Goal: Task Accomplishment & Management: Manage account settings

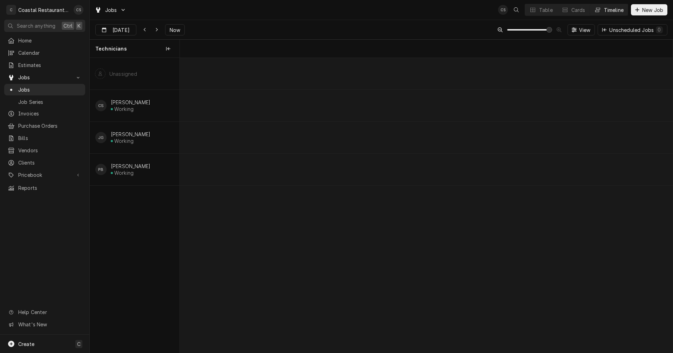
scroll to position [0, 9767]
drag, startPoint x: 176, startPoint y: 29, endPoint x: 185, endPoint y: 35, distance: 10.8
click at [176, 29] on span "Now" at bounding box center [174, 29] width 13 height 7
click at [534, 8] on icon "Dynamic Content Wrapper" at bounding box center [532, 9] width 5 height 5
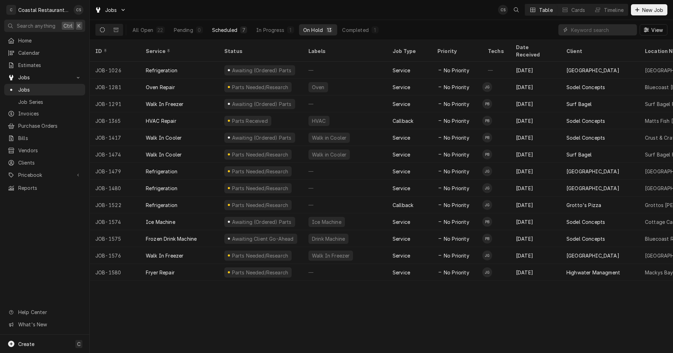
click at [230, 30] on div "Scheduled" at bounding box center [224, 29] width 25 height 7
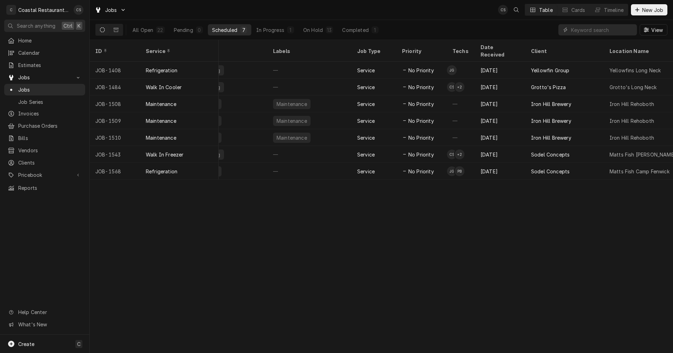
scroll to position [0, 38]
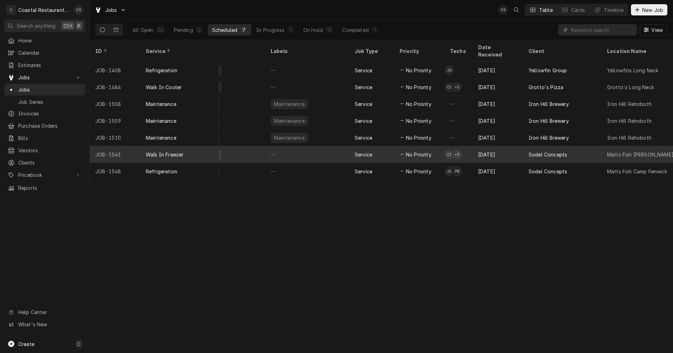
click at [192, 146] on div "Walk In Freezer" at bounding box center [179, 154] width 79 height 17
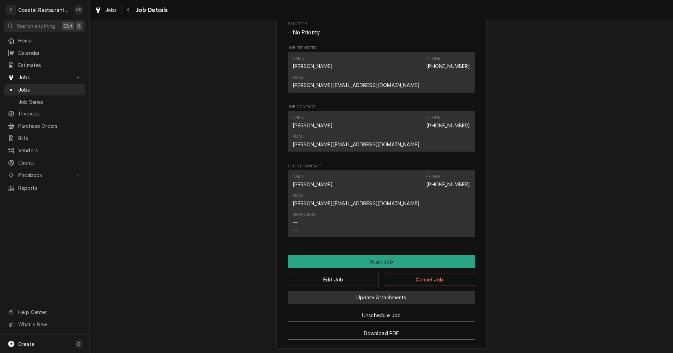
scroll to position [440, 0]
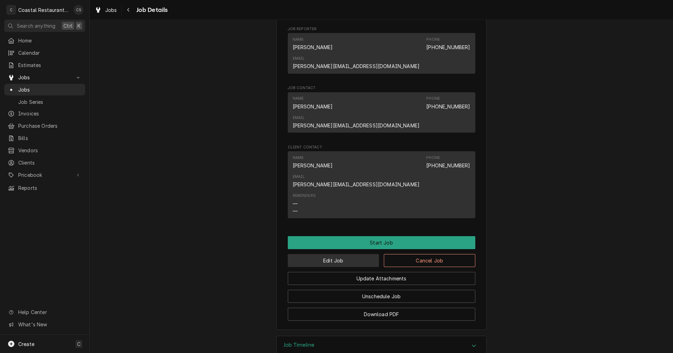
click at [331, 254] on button "Edit Job" at bounding box center [334, 260] width 92 height 13
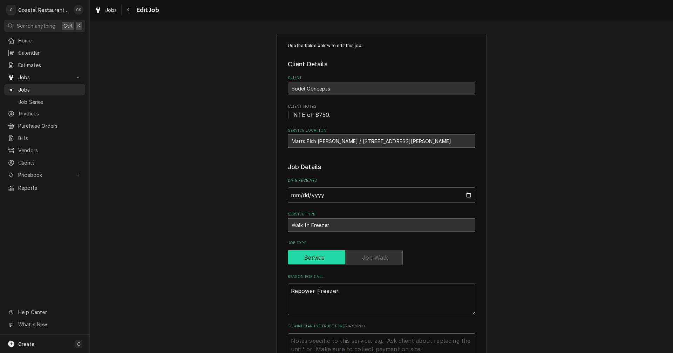
type textarea "x"
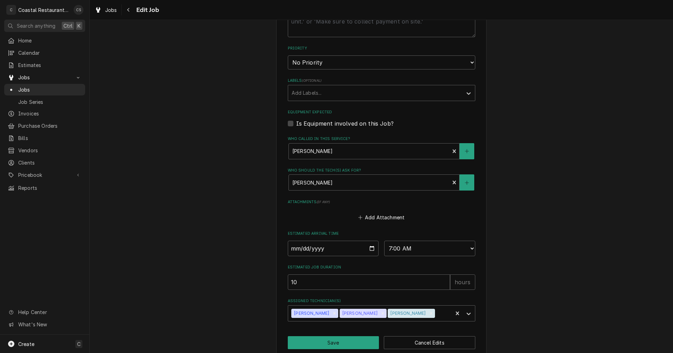
scroll to position [339, 0]
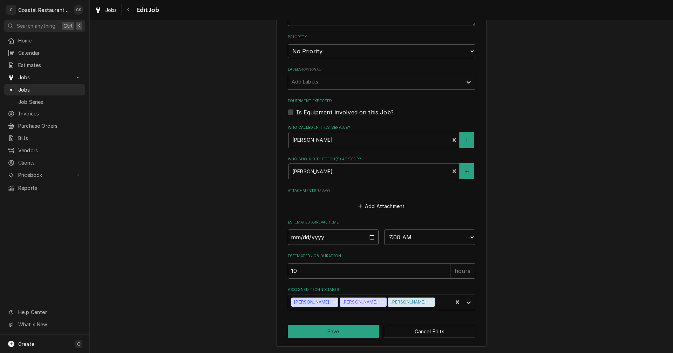
click at [369, 236] on input "[DATE]" at bounding box center [333, 236] width 91 height 15
type input "[DATE]"
type textarea "x"
click at [404, 239] on select "AM / PM 6:00 AM 6:15 AM 6:30 AM 6:45 AM 7:00 AM 7:15 AM 7:30 AM 7:45 AM 8:00 AM…" at bounding box center [429, 236] width 91 height 15
select select "11:00:00"
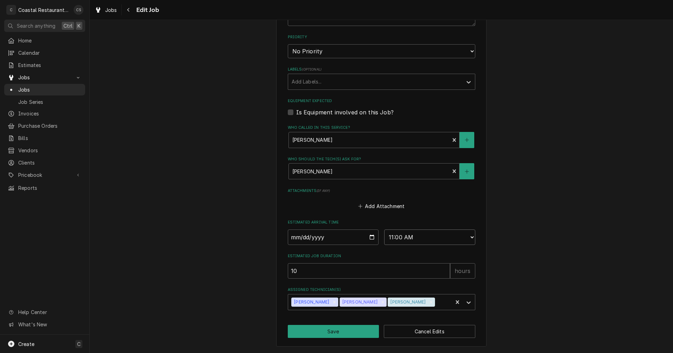
click at [384, 229] on select "AM / PM 6:00 AM 6:15 AM 6:30 AM 6:45 AM 7:00 AM 7:15 AM 7:30 AM 7:45 AM 8:00 AM…" at bounding box center [429, 236] width 91 height 15
drag, startPoint x: 329, startPoint y: 302, endPoint x: 333, endPoint y: 315, distance: 13.6
click at [332, 302] on icon "Remove Chris Sockriter" at bounding box center [334, 301] width 5 height 5
click at [335, 331] on button "Save" at bounding box center [334, 331] width 92 height 13
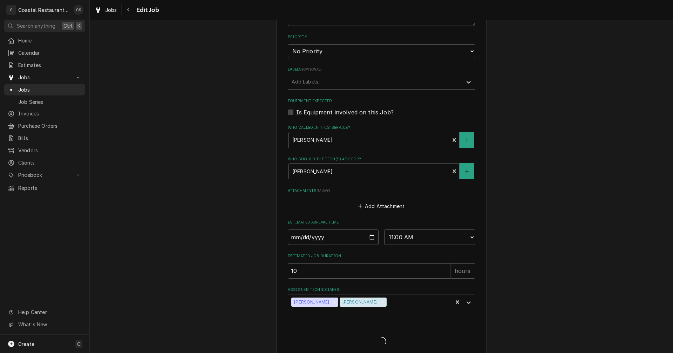
type textarea "x"
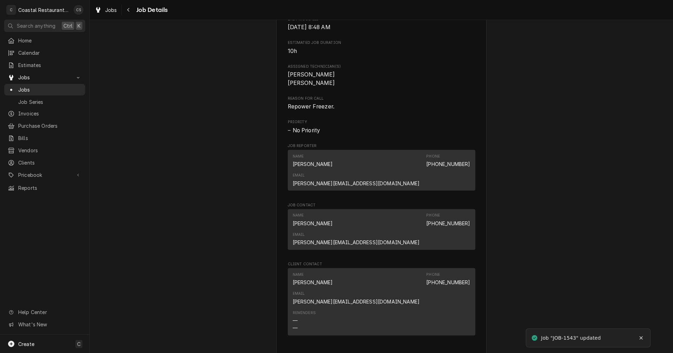
scroll to position [386, 0]
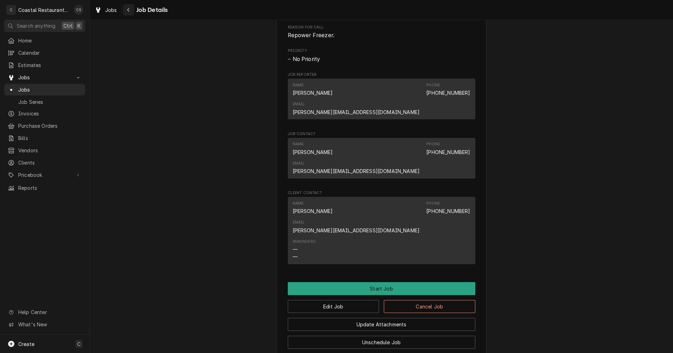
click at [131, 11] on div "Navigate back" at bounding box center [128, 9] width 7 height 7
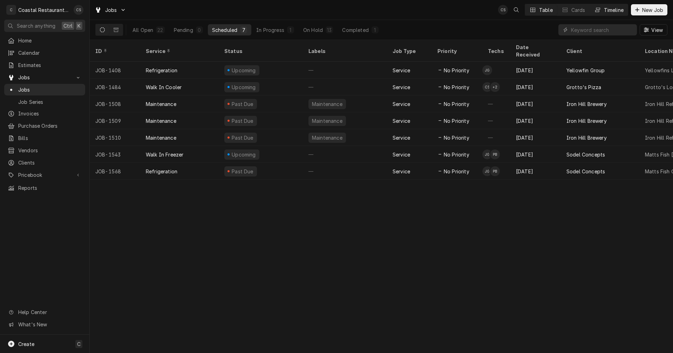
click at [606, 12] on div "Timeline" at bounding box center [614, 9] width 20 height 7
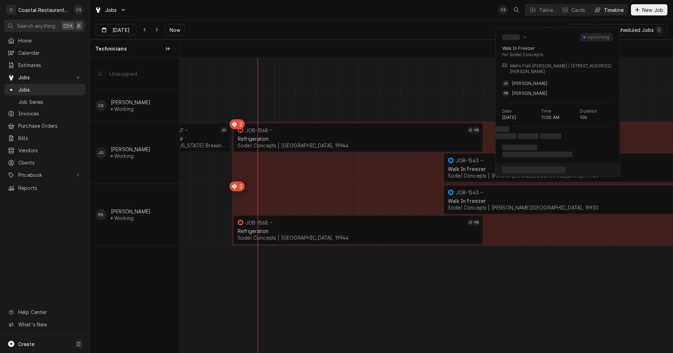
scroll to position [0, 9771]
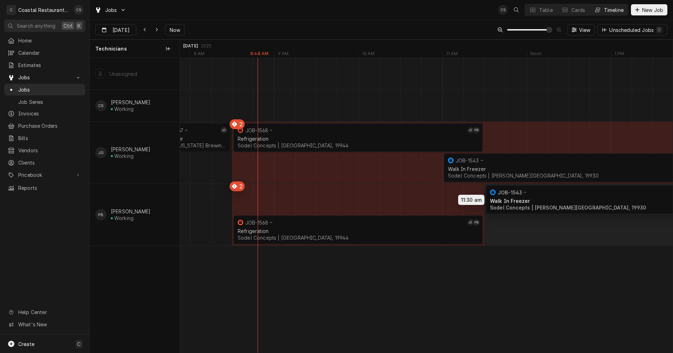
drag, startPoint x: 488, startPoint y: 198, endPoint x: 524, endPoint y: 198, distance: 36.1
click at [524, 198] on div "7:30 AM 8:30 AM JOB-1567 JG Fryer Repair Southern Delaware Brewing Company | Oc…" at bounding box center [426, 205] width 493 height 294
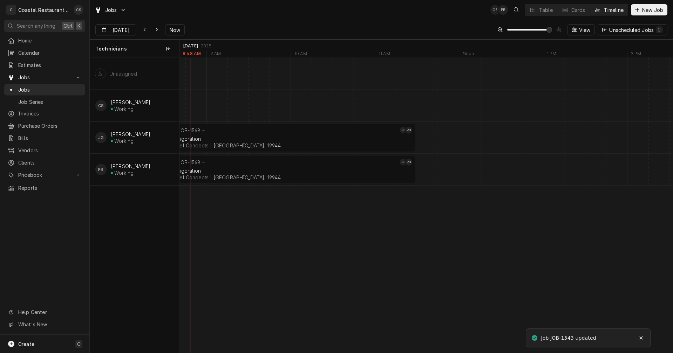
scroll to position [0, 9853]
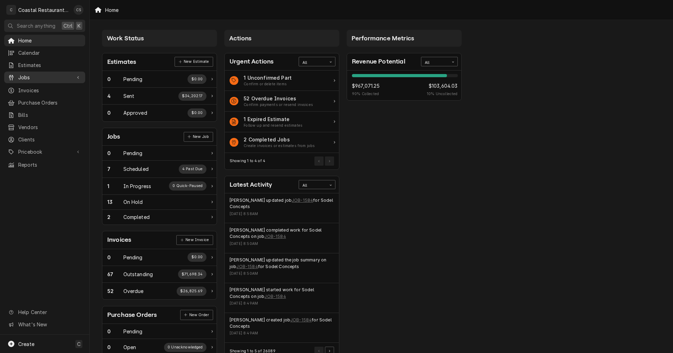
click at [34, 77] on span "Jobs" at bounding box center [44, 77] width 53 height 7
click at [35, 88] on span "Jobs" at bounding box center [49, 89] width 63 height 7
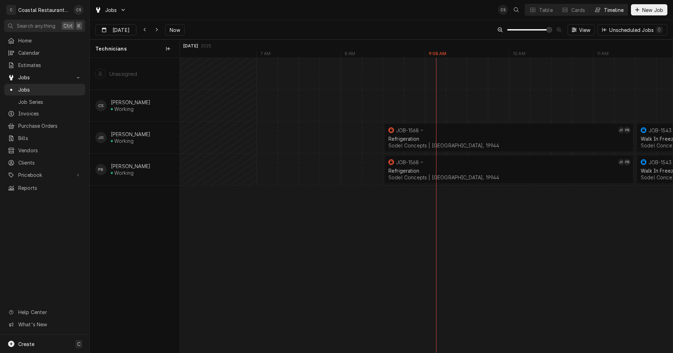
scroll to position [0, 9536]
click at [306, 168] on div "Grill Repair" at bounding box center [319, 171] width 115 height 6
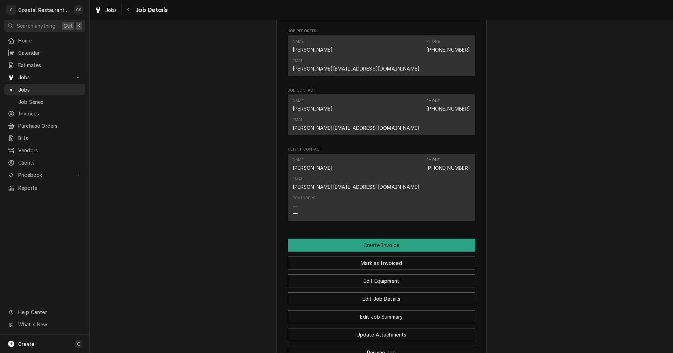
scroll to position [421, 0]
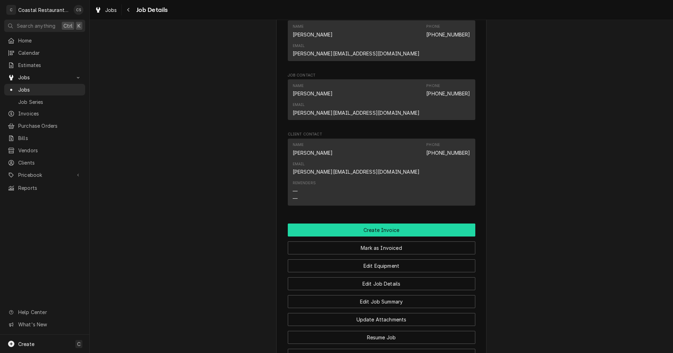
click at [381, 223] on button "Create Invoice" at bounding box center [382, 229] width 188 height 13
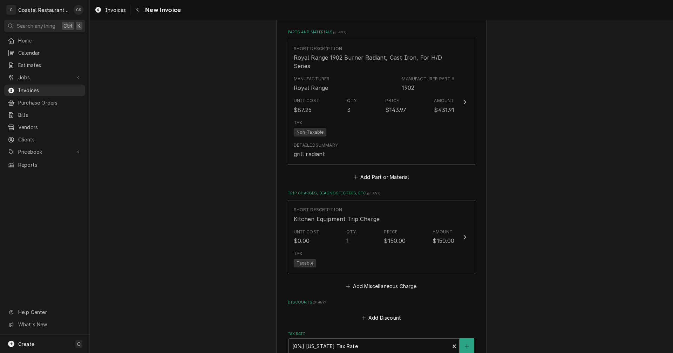
scroll to position [771, 0]
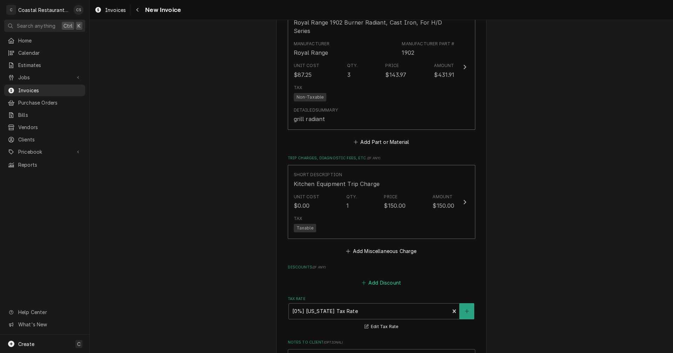
click at [379, 278] on button "Add Discount" at bounding box center [381, 283] width 42 height 10
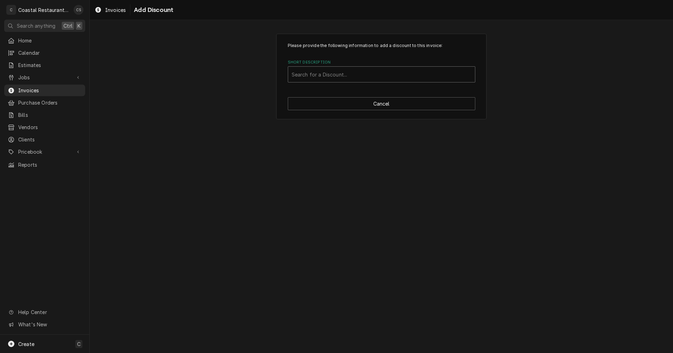
click at [334, 74] on div "Short Description" at bounding box center [382, 74] width 180 height 13
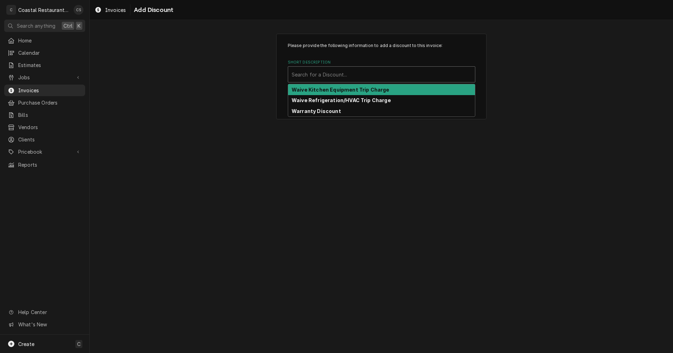
click at [332, 90] on strong "Waive Kitchen Equipment Trip Charge" at bounding box center [341, 90] width 98 height 6
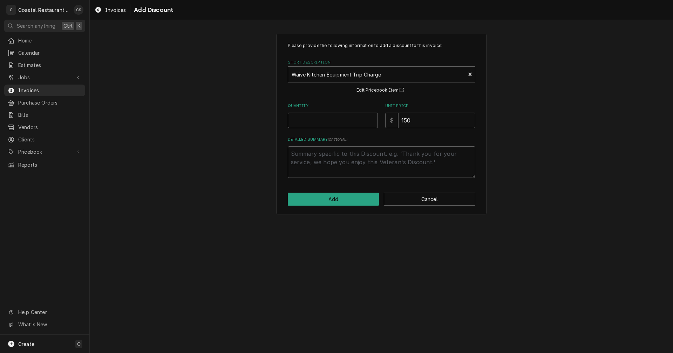
click at [323, 121] on input "Quantity" at bounding box center [333, 120] width 90 height 15
type textarea "x"
type input "1"
click at [326, 202] on button "Add" at bounding box center [334, 198] width 92 height 13
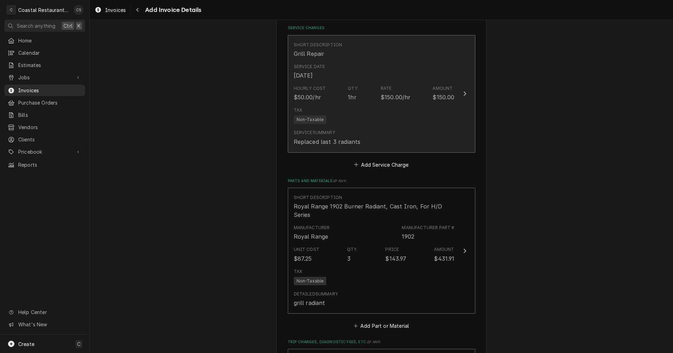
click at [368, 119] on div "Tax Non-Taxable" at bounding box center [374, 115] width 161 height 22
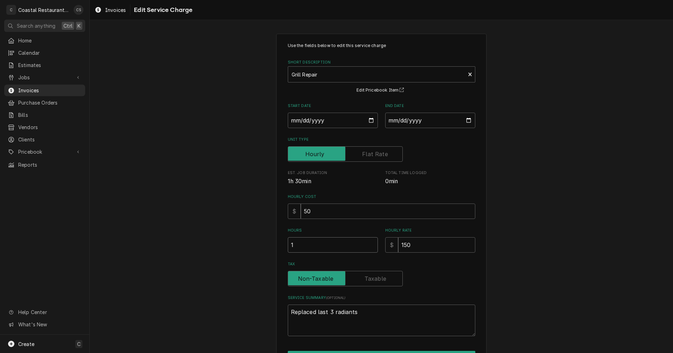
click at [310, 245] on input "1" at bounding box center [333, 244] width 90 height 15
type textarea "x"
type input ".5"
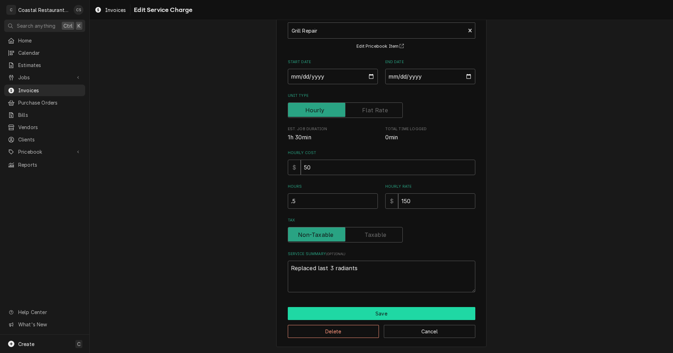
click at [375, 311] on button "Save" at bounding box center [382, 313] width 188 height 13
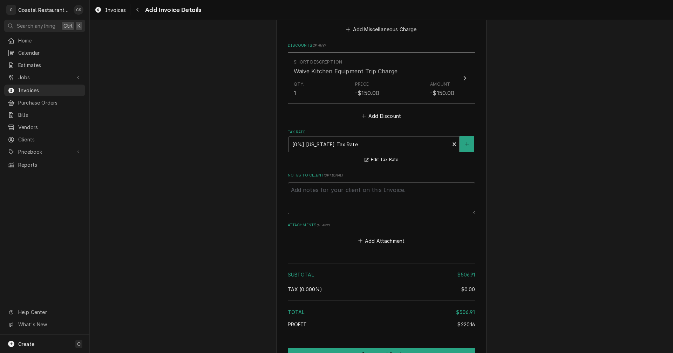
scroll to position [1025, 0]
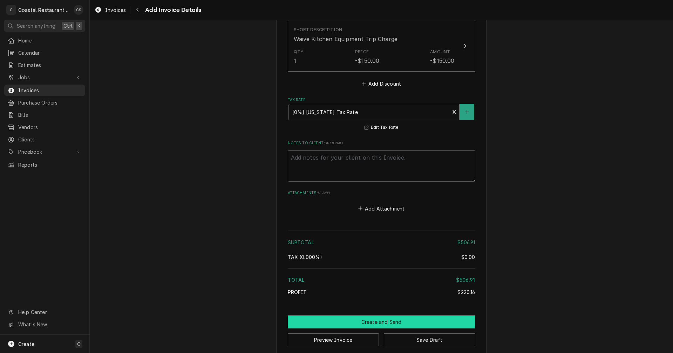
click at [373, 315] on button "Create and Send" at bounding box center [382, 321] width 188 height 13
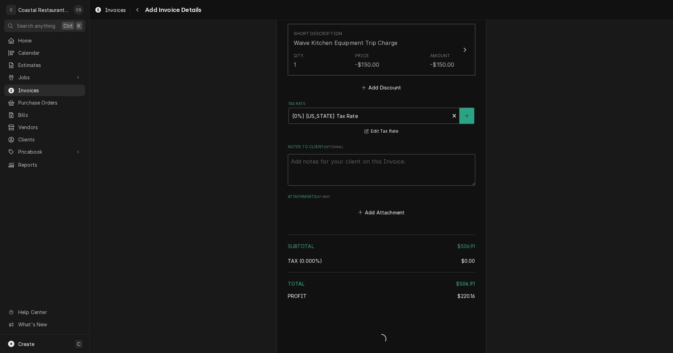
type textarea "x"
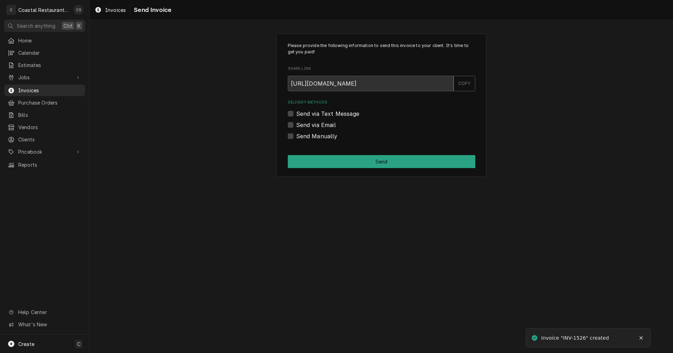
click at [296, 124] on label "Send via Email" at bounding box center [316, 125] width 40 height 8
click at [296, 124] on input "Send via Email" at bounding box center [390, 128] width 188 height 15
checkbox input "true"
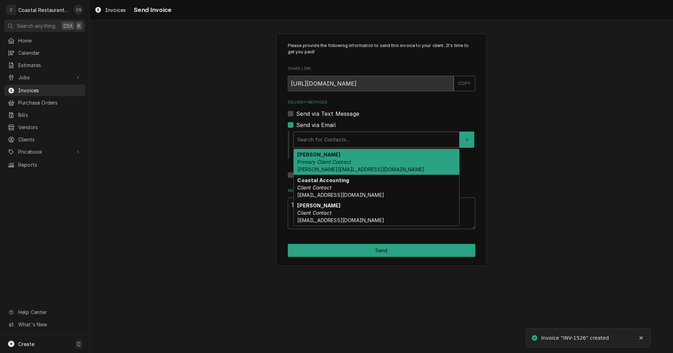
click at [316, 137] on div "Delivery Methods" at bounding box center [376, 139] width 158 height 13
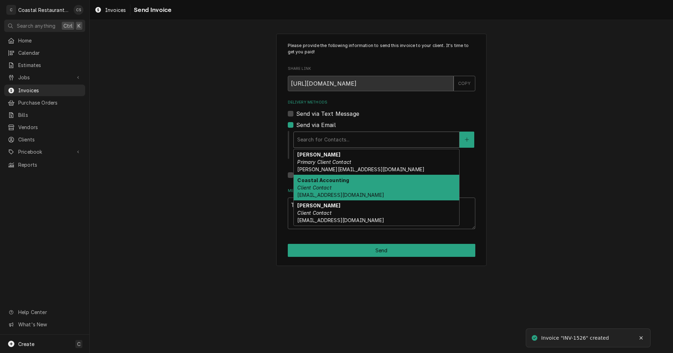
click at [322, 185] on em "Client Contact" at bounding box center [314, 187] width 34 height 6
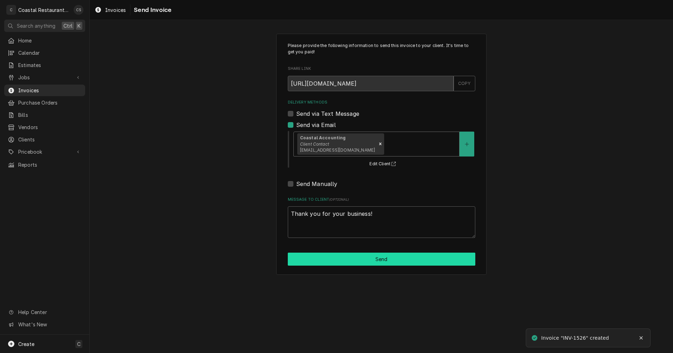
click at [390, 259] on button "Send" at bounding box center [382, 258] width 188 height 13
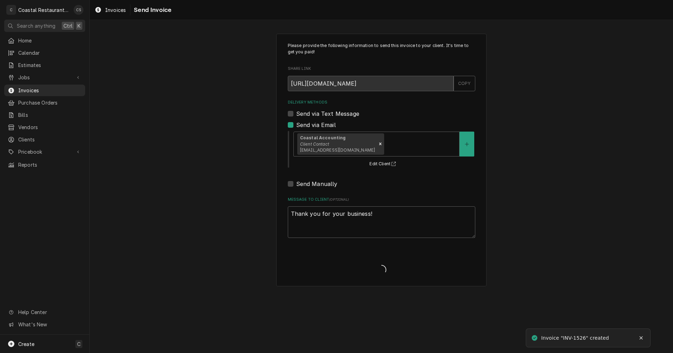
type textarea "x"
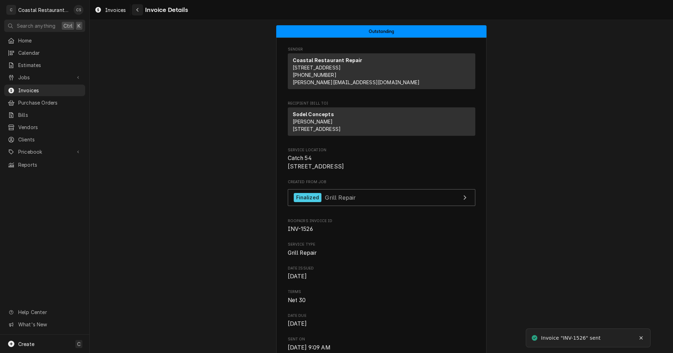
click at [135, 11] on div "Navigate back" at bounding box center [137, 9] width 7 height 7
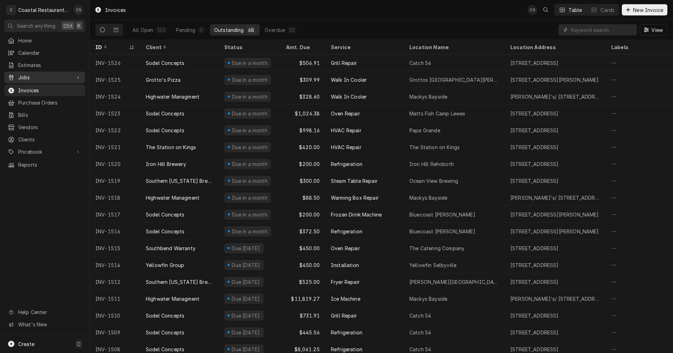
click at [48, 76] on span "Jobs" at bounding box center [44, 77] width 53 height 7
click at [42, 87] on span "Jobs" at bounding box center [49, 89] width 63 height 7
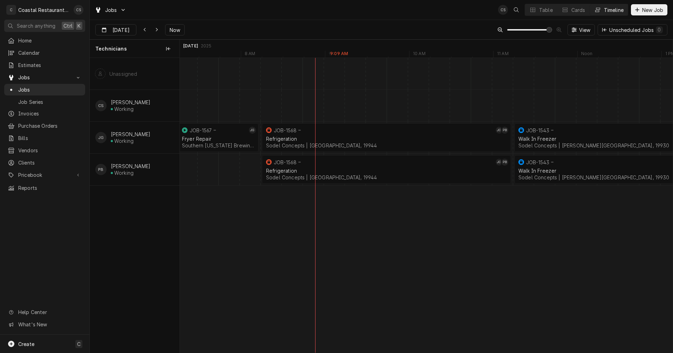
scroll to position [0, 9896]
click at [209, 133] on div "JOB-1567" at bounding box center [207, 130] width 67 height 8
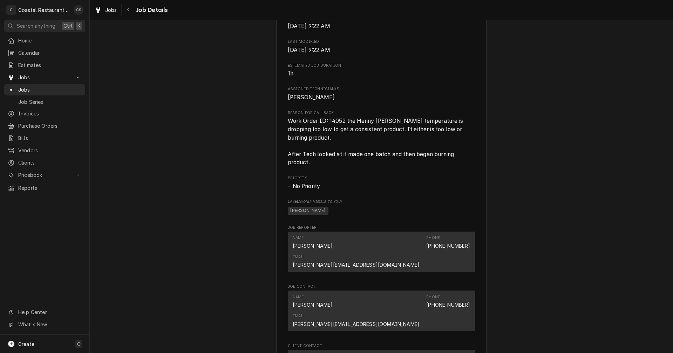
scroll to position [491, 0]
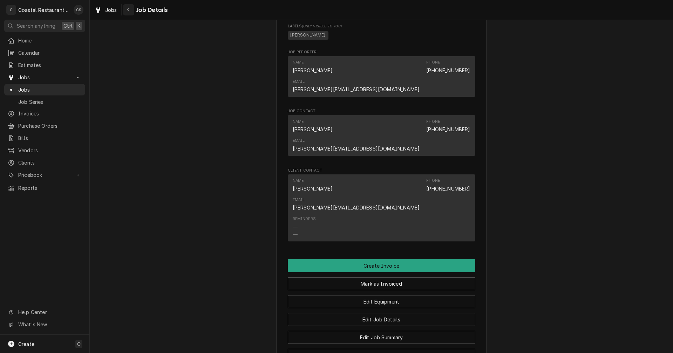
click at [130, 9] on div "Navigate back" at bounding box center [128, 9] width 7 height 7
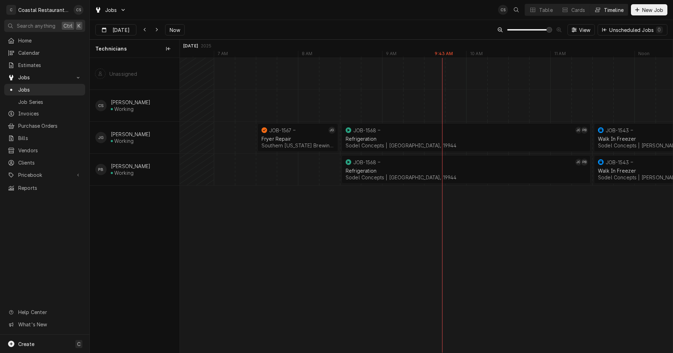
scroll to position [0, 9656]
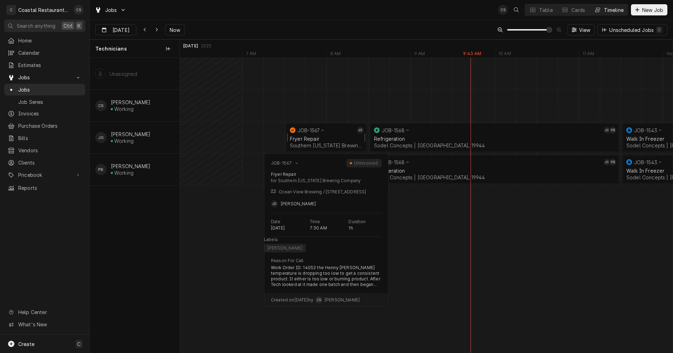
click at [309, 135] on div "Fryer Repair Southern Delaware Brewing Company | Ocean View, 19970" at bounding box center [326, 141] width 75 height 15
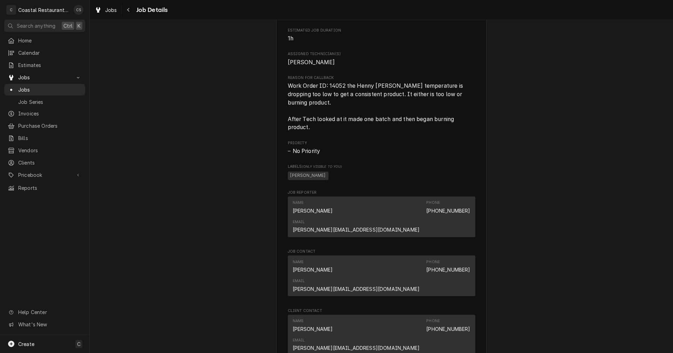
scroll to position [491, 0]
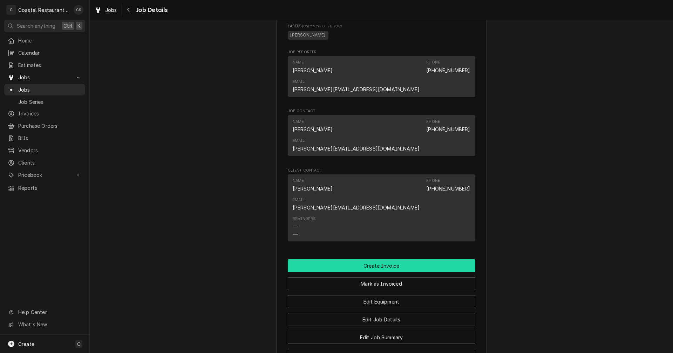
click at [378, 259] on button "Create Invoice" at bounding box center [382, 265] width 188 height 13
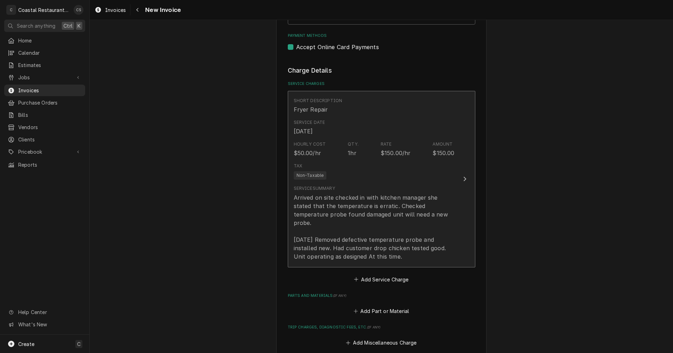
scroll to position [596, 0]
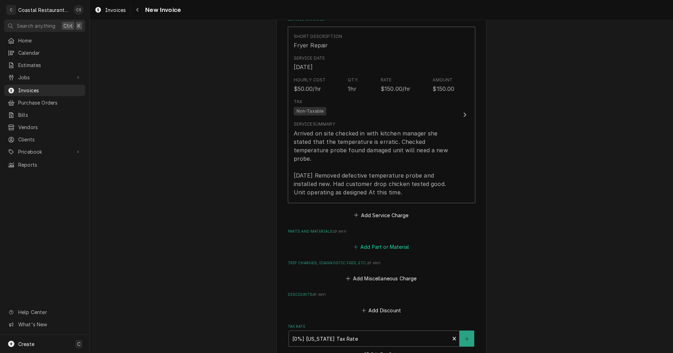
click at [374, 242] on button "Add Part or Material" at bounding box center [381, 247] width 58 height 10
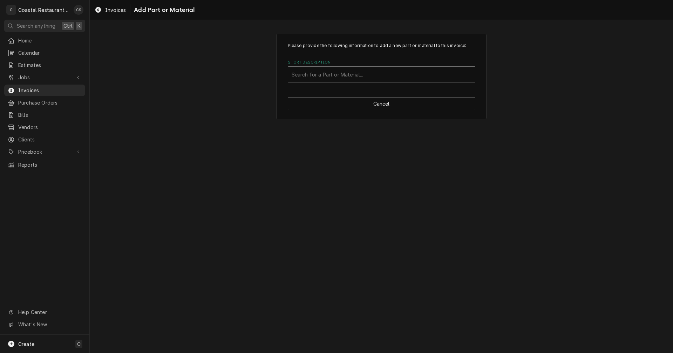
click at [312, 76] on div "Short Description" at bounding box center [382, 74] width 180 height 13
type input "T"
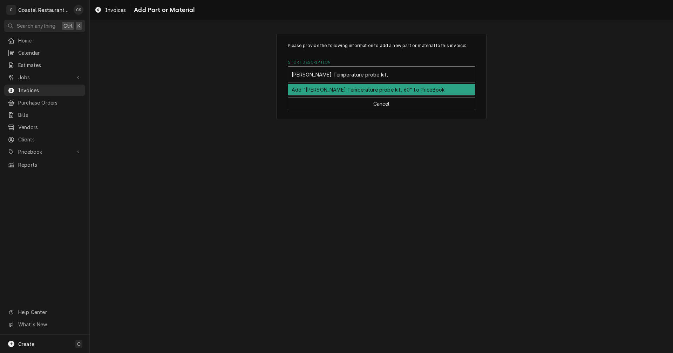
type input "[PERSON_NAME] Temperature probe kit, 600"
click at [330, 92] on div "Add "Henny Penny Temperature probe kit, 600" to PriceBook" at bounding box center [381, 89] width 187 height 11
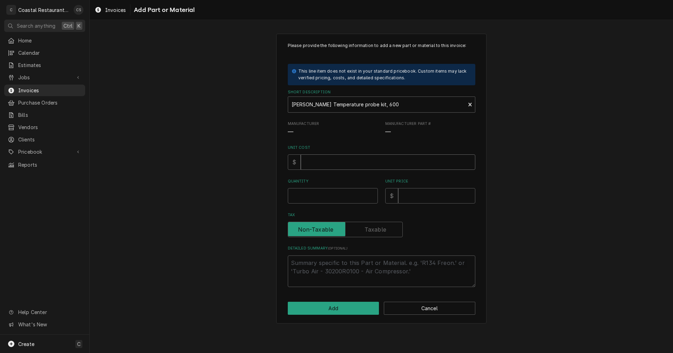
click at [329, 164] on input "Unit Cost" at bounding box center [388, 161] width 175 height 15
type textarea "x"
type input "1"
type textarea "x"
type input "11"
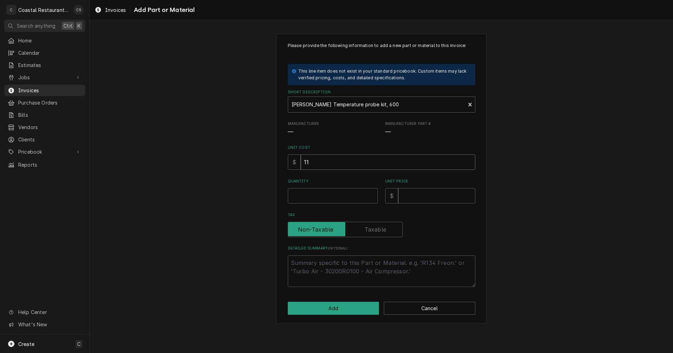
type textarea "x"
type input "119"
type textarea "x"
type input "119.9"
type textarea "x"
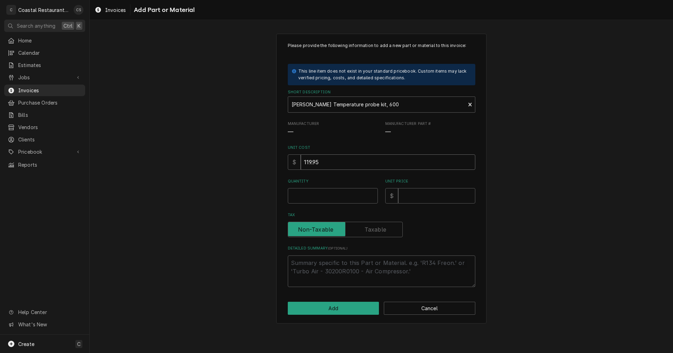
type input "119.95"
type textarea "x"
type input "1"
click at [416, 190] on input "Unit Price" at bounding box center [436, 195] width 77 height 15
type textarea "x"
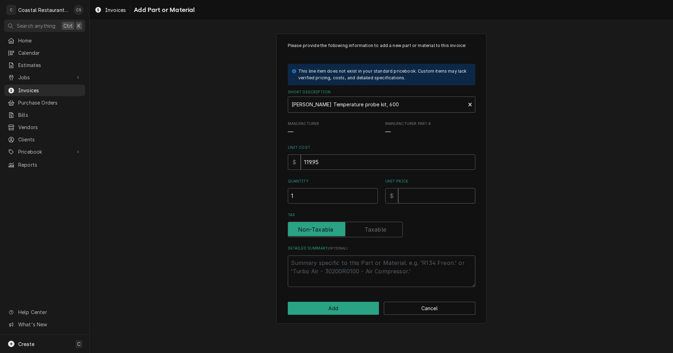
type input "1"
type textarea "x"
type input "19"
type textarea "x"
type input "197"
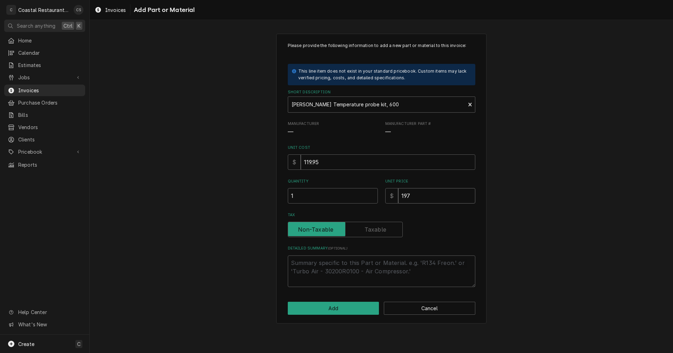
type textarea "x"
type input "197.9"
type textarea "x"
type input "197.91"
click at [391, 225] on input "Tax" at bounding box center [345, 229] width 109 height 15
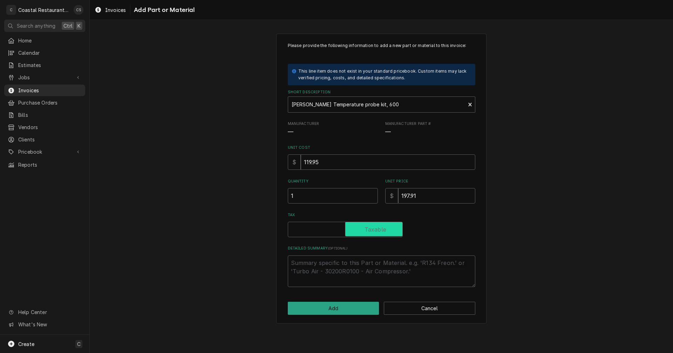
checkbox input "true"
click at [359, 264] on textarea "Detailed Summary ( optional )" at bounding box center [382, 271] width 188 height 32
click at [379, 264] on textarea "Detailed Summary ( optional )" at bounding box center [382, 271] width 188 height 32
paste textarea "HEN14331"
type textarea "x"
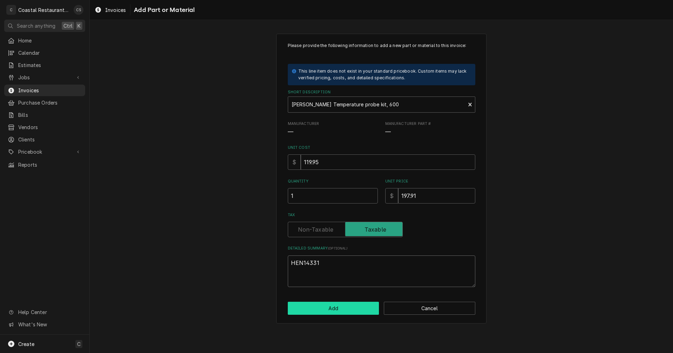
type textarea "HEN14331"
click at [355, 307] on button "Add" at bounding box center [334, 308] width 92 height 13
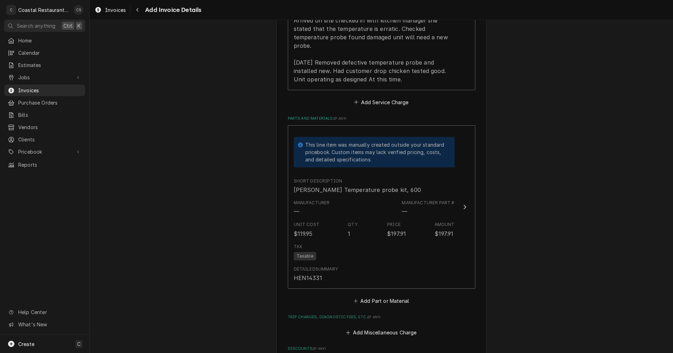
scroll to position [849, 0]
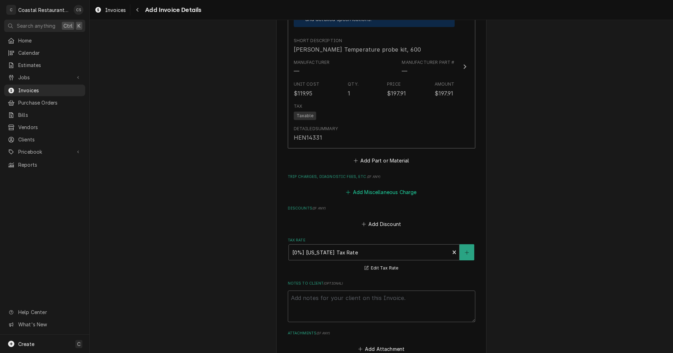
click at [384, 187] on button "Add Miscellaneous Charge" at bounding box center [381, 192] width 73 height 10
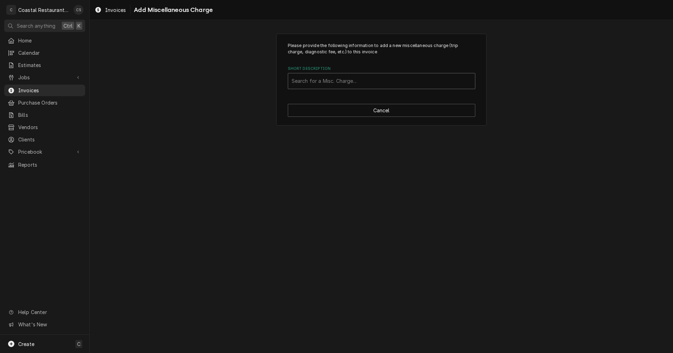
click at [309, 78] on div "Short Description" at bounding box center [382, 81] width 180 height 13
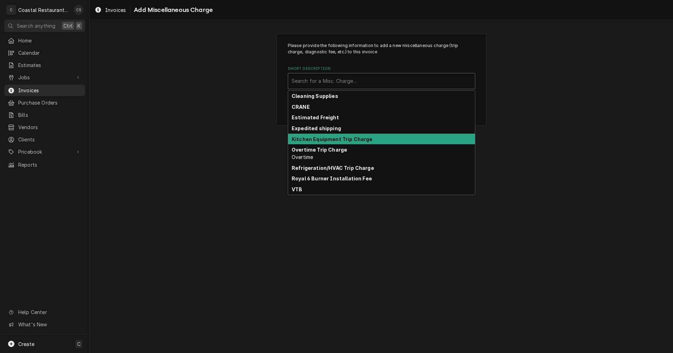
click at [330, 141] on strong "Kitchen Equipment Trip Charge" at bounding box center [332, 139] width 81 height 6
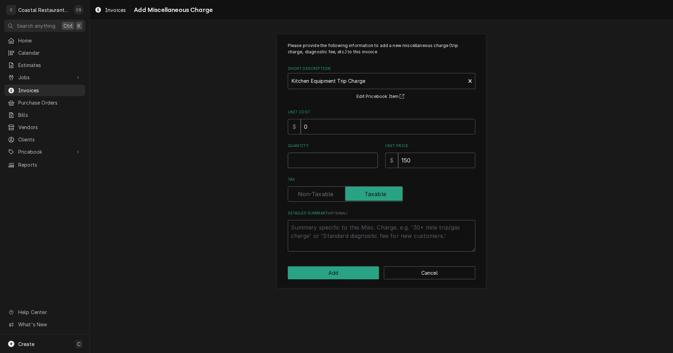
click at [325, 160] on input "Quantity" at bounding box center [333, 160] width 90 height 15
type textarea "x"
type input "1"
click at [338, 271] on button "Add" at bounding box center [334, 272] width 92 height 13
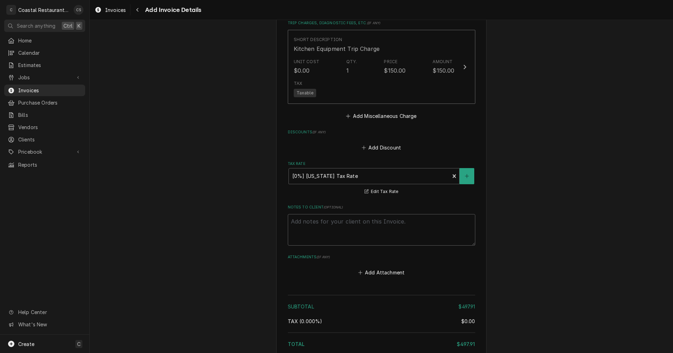
scroll to position [1067, 0]
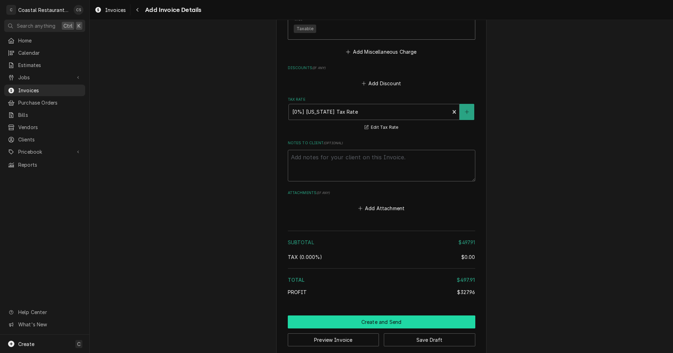
click at [385, 315] on button "Create and Send" at bounding box center [382, 321] width 188 height 13
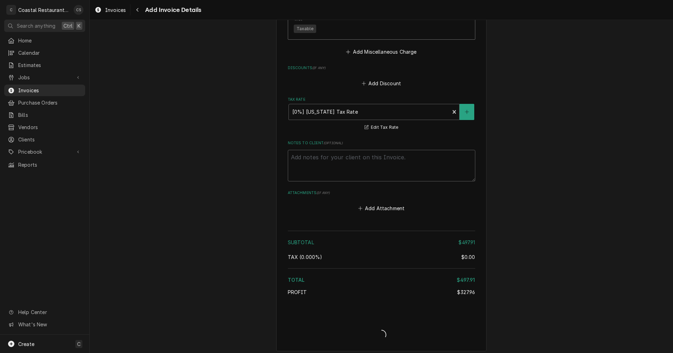
scroll to position [1063, 0]
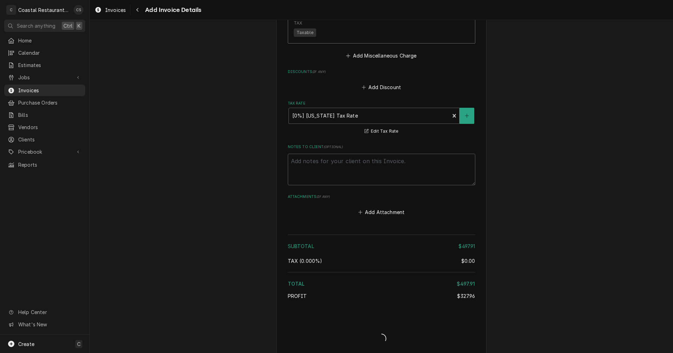
type textarea "x"
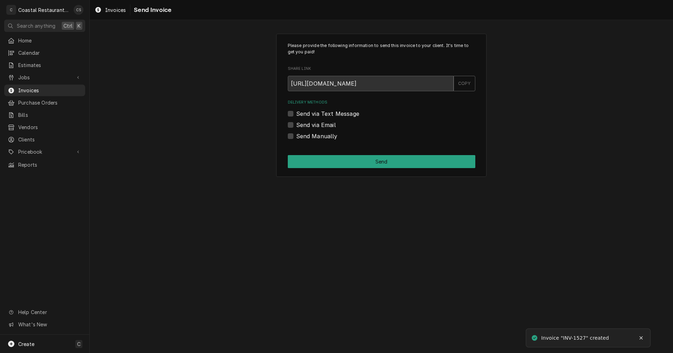
click at [296, 125] on label "Send via Email" at bounding box center [316, 125] width 40 height 8
click at [296, 125] on input "Send via Email" at bounding box center [390, 128] width 188 height 15
checkbox input "true"
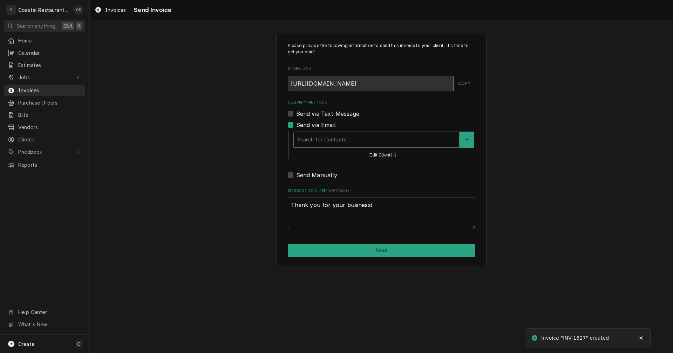
click at [310, 137] on div "Delivery Methods" at bounding box center [376, 139] width 158 height 13
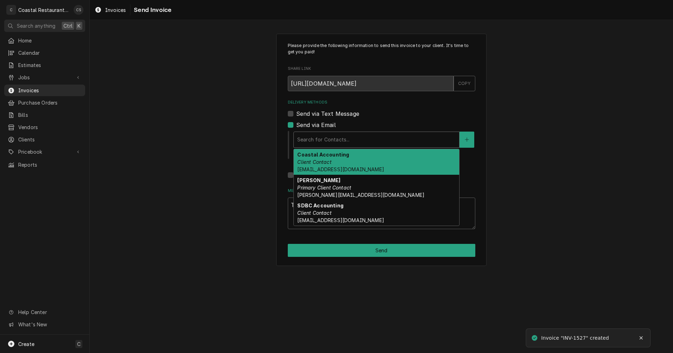
click at [319, 165] on em "Client Contact" at bounding box center [314, 162] width 34 height 6
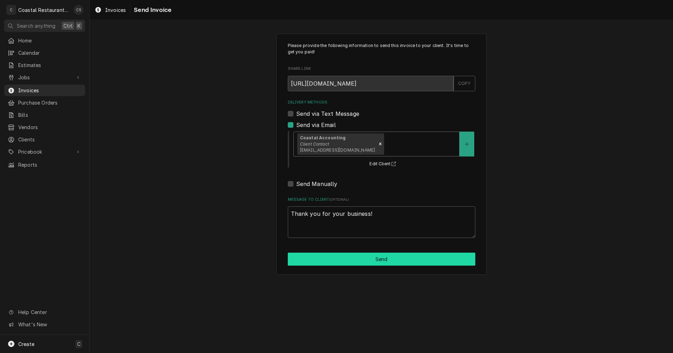
click at [367, 261] on button "Send" at bounding box center [382, 258] width 188 height 13
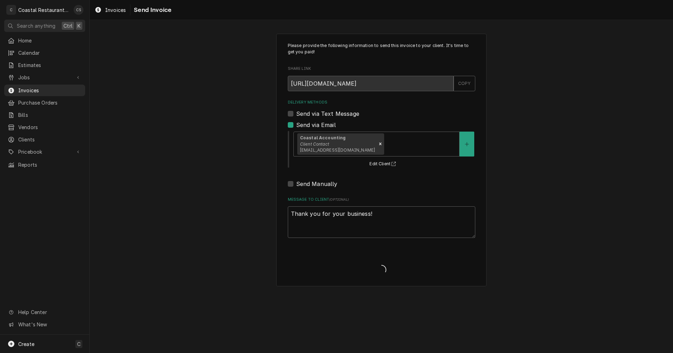
type textarea "x"
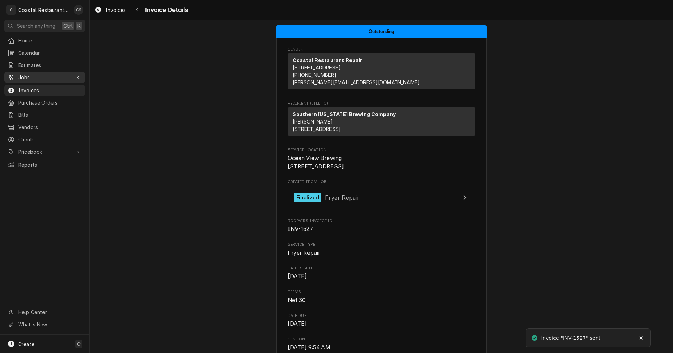
click at [50, 76] on span "Jobs" at bounding box center [44, 77] width 53 height 7
click at [43, 89] on span "Jobs" at bounding box center [49, 89] width 63 height 7
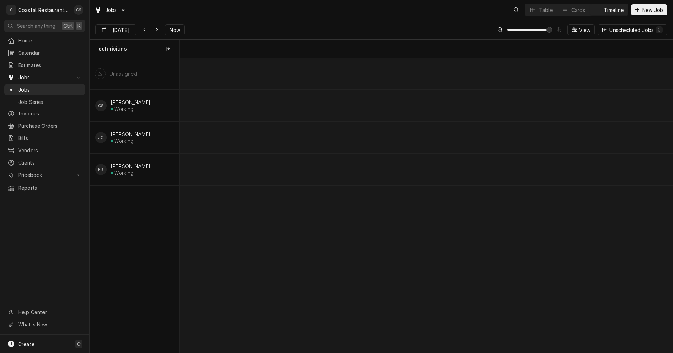
scroll to position [0, 9761]
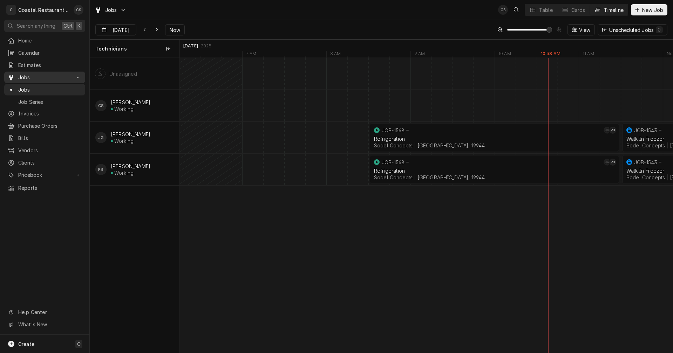
click at [38, 74] on span "Jobs" at bounding box center [44, 77] width 53 height 7
click at [37, 77] on span "Jobs" at bounding box center [44, 77] width 53 height 7
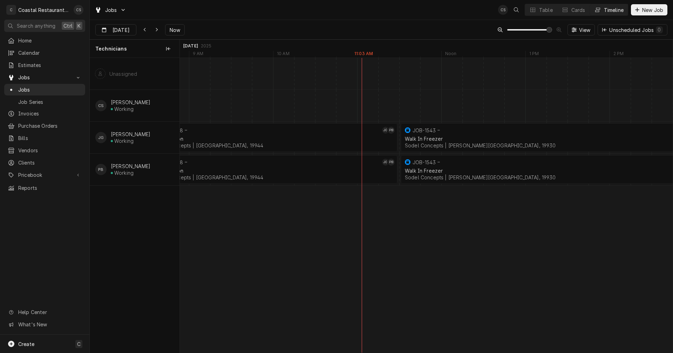
scroll to position [0, 9997]
